Goal: Find contact information: Find contact information

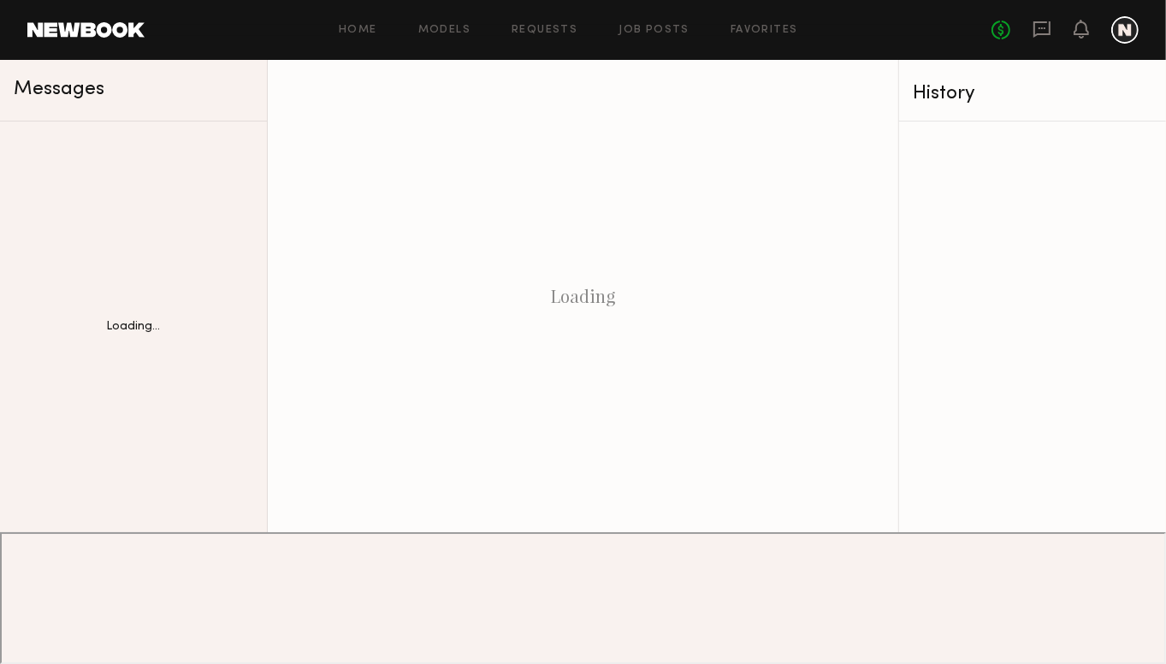
click at [363, 29] on link "Home" at bounding box center [358, 30] width 39 height 11
click at [363, 31] on link "Home" at bounding box center [358, 30] width 39 height 11
click at [362, 29] on link "Home" at bounding box center [358, 30] width 39 height 11
click at [447, 28] on link "Models" at bounding box center [444, 30] width 52 height 11
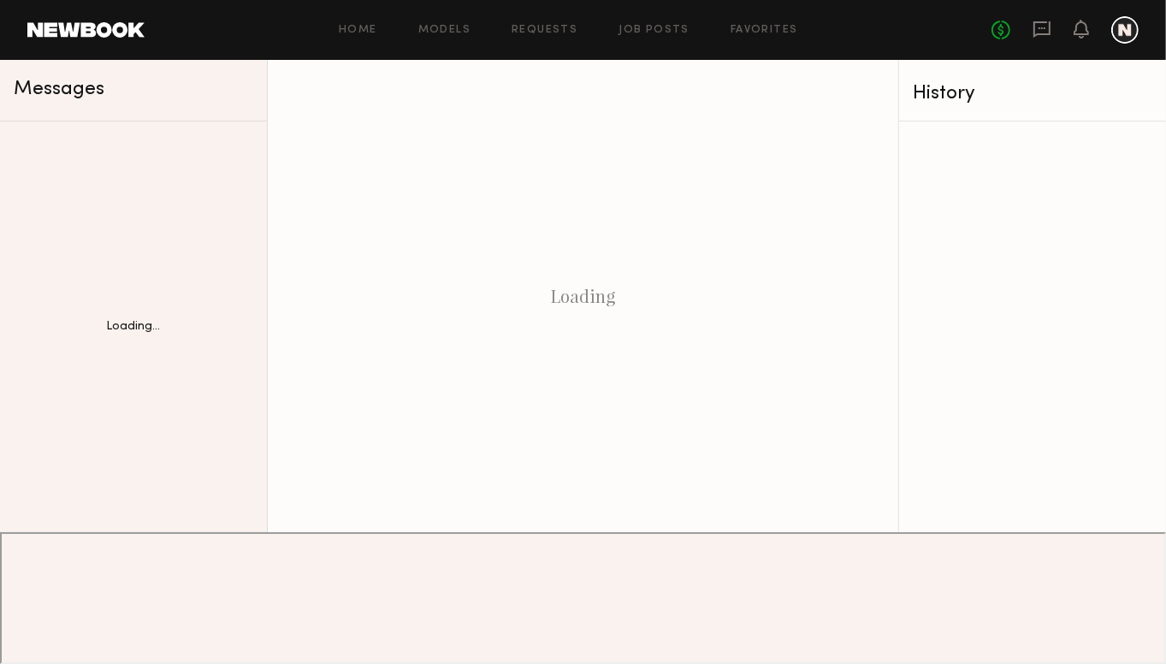
click at [443, 31] on link "Models" at bounding box center [444, 30] width 52 height 11
click at [381, 33] on div "Home Models Requests Job Posts Favorites Sign Out" at bounding box center [568, 30] width 847 height 11
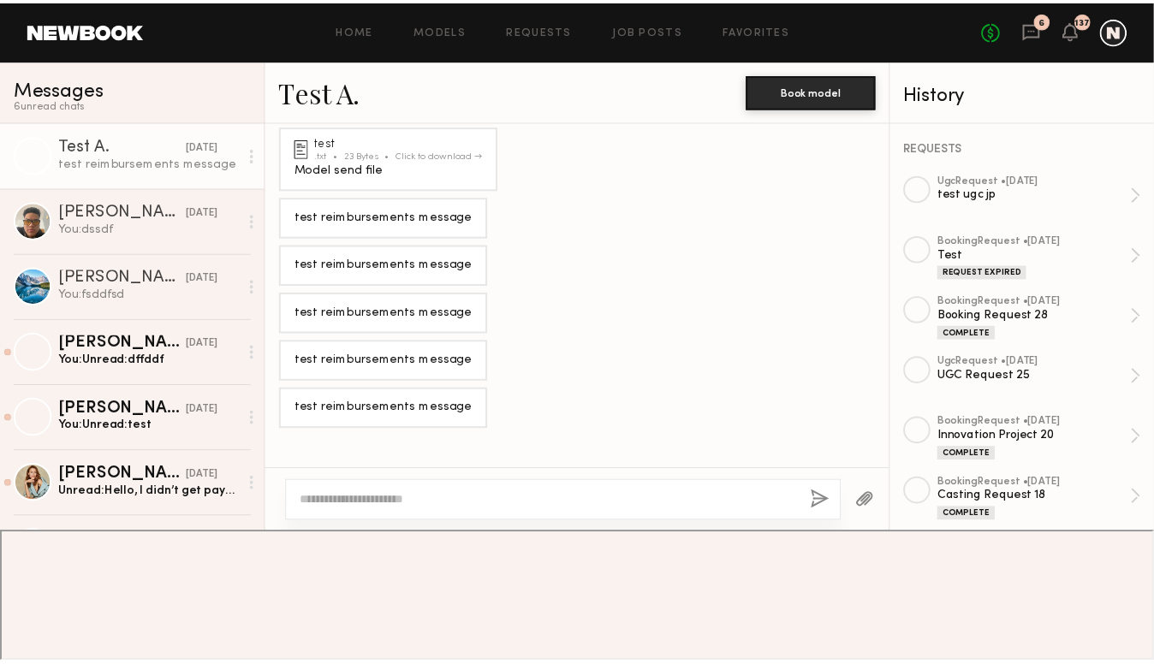
scroll to position [1139, 0]
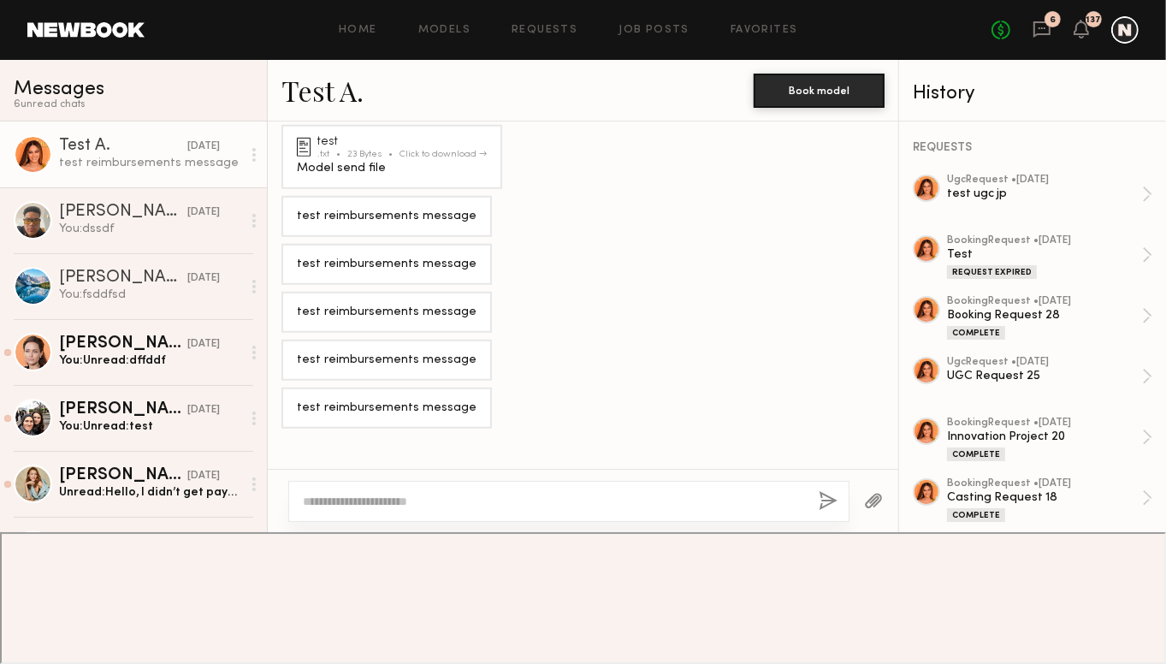
click at [363, 32] on link "Home" at bounding box center [358, 30] width 39 height 11
click at [1125, 27] on div at bounding box center [1125, 29] width 27 height 27
click at [786, 27] on link "Favorites" at bounding box center [765, 30] width 68 height 11
click at [784, 27] on link "Favorites" at bounding box center [765, 30] width 68 height 11
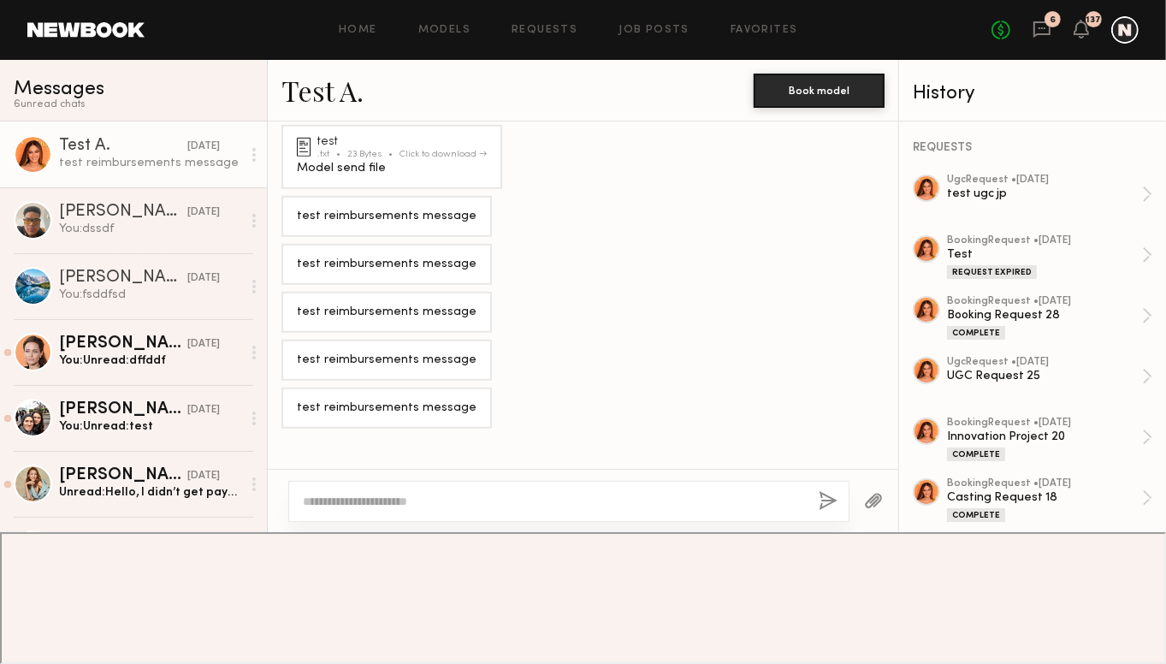
click at [118, 171] on div "test reimbursements message" at bounding box center [150, 163] width 182 height 16
click at [115, 193] on link "Juan F. 07/25/2025 You: dssdf" at bounding box center [133, 220] width 267 height 66
click at [109, 207] on div "[PERSON_NAME]" at bounding box center [123, 212] width 128 height 17
click at [108, 211] on div "[PERSON_NAME]" at bounding box center [123, 212] width 128 height 17
click at [363, 32] on link "Home" at bounding box center [358, 30] width 39 height 11
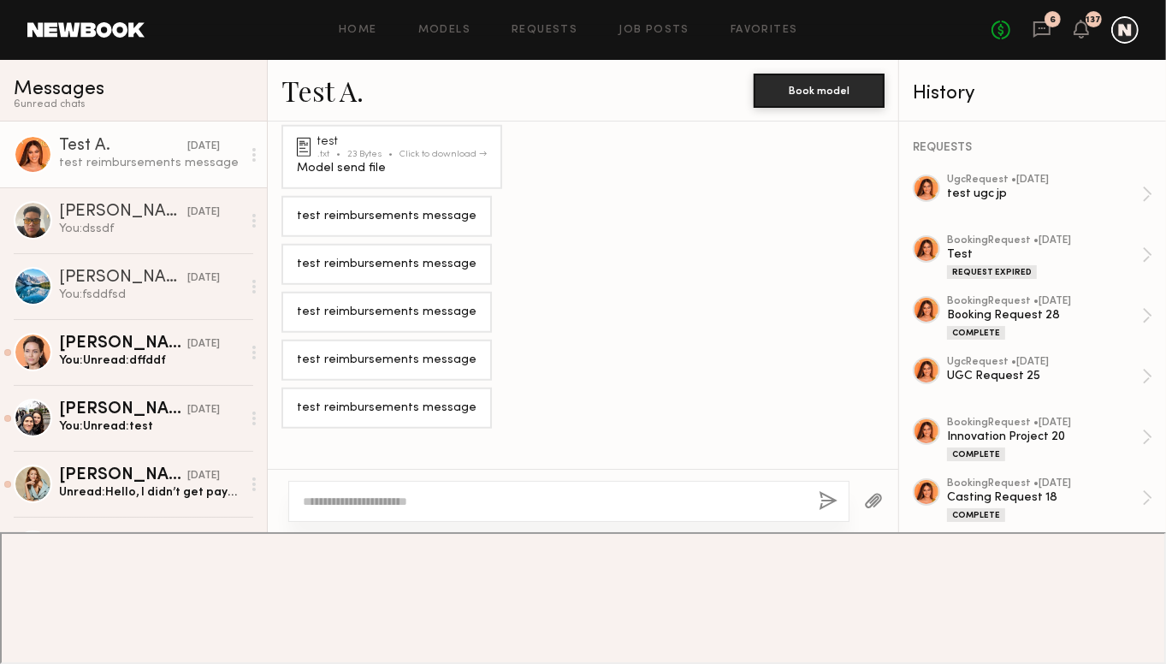
click at [636, 131] on div "test .txt 23 Bytes Click to download Model send file" at bounding box center [583, 140] width 631 height 98
click at [572, 210] on div "test reimbursements message" at bounding box center [583, 216] width 631 height 41
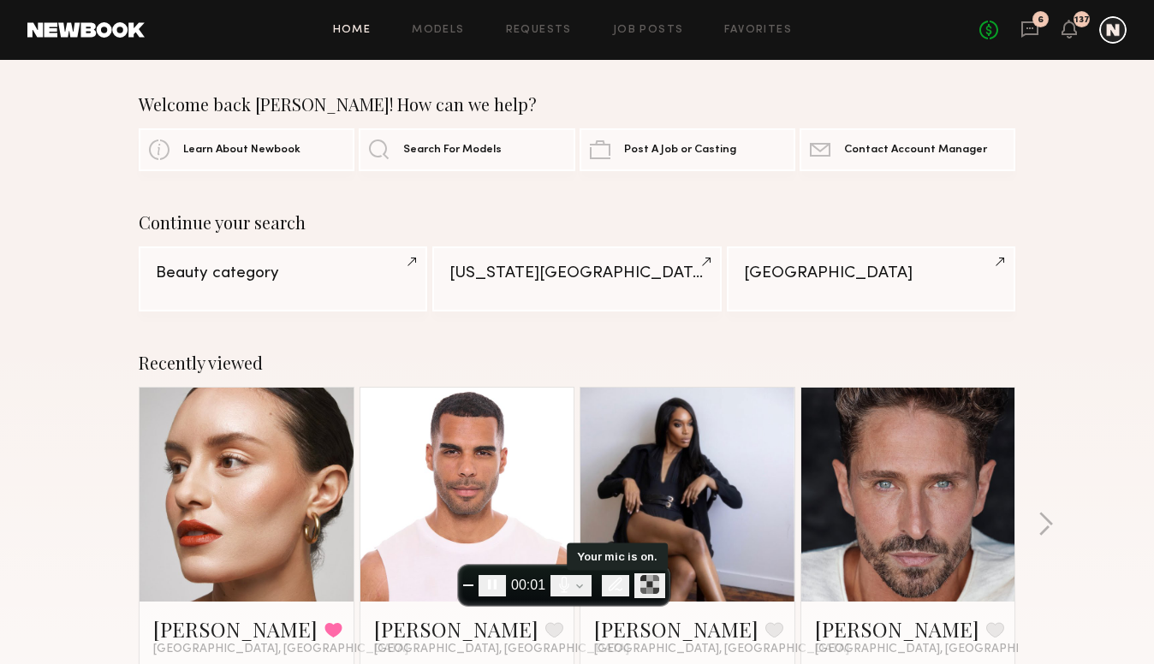
click at [568, 586] on icon "Your mic is on." at bounding box center [564, 584] width 9 height 15
click at [894, 151] on span "Contact Account Manager" at bounding box center [915, 149] width 143 height 11
click at [468, 585] on span "End recording" at bounding box center [468, 585] width 0 height 0
